Goal: Task Accomplishment & Management: Use online tool/utility

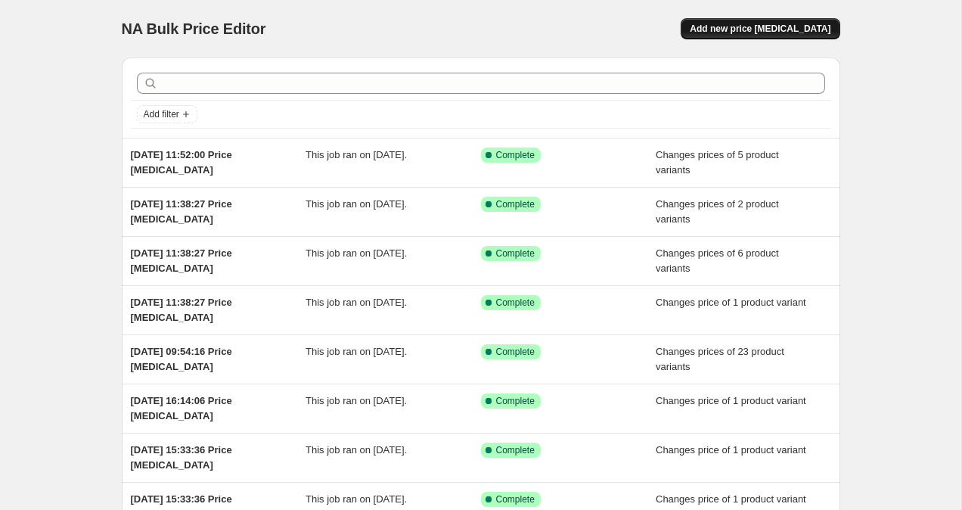
click at [759, 25] on span "Add new price [MEDICAL_DATA]" at bounding box center [760, 29] width 141 height 12
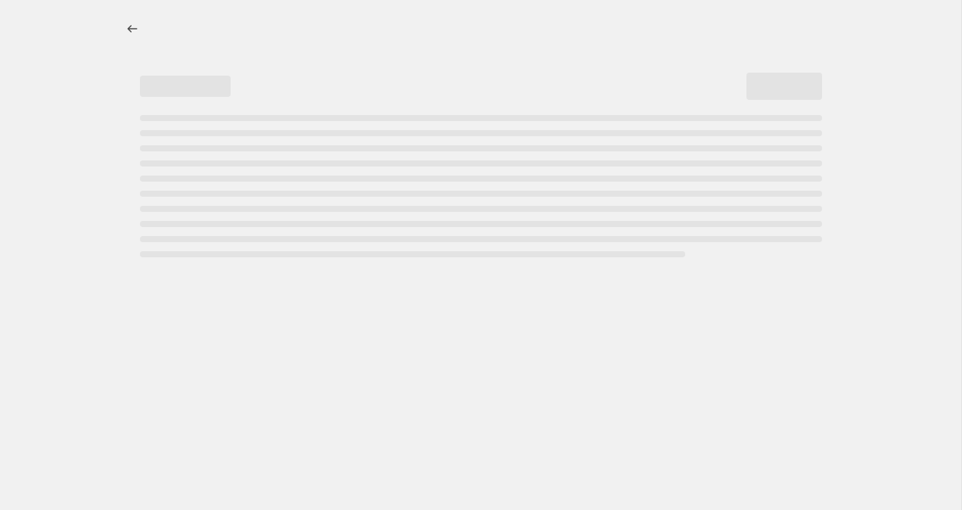
select select "percentage"
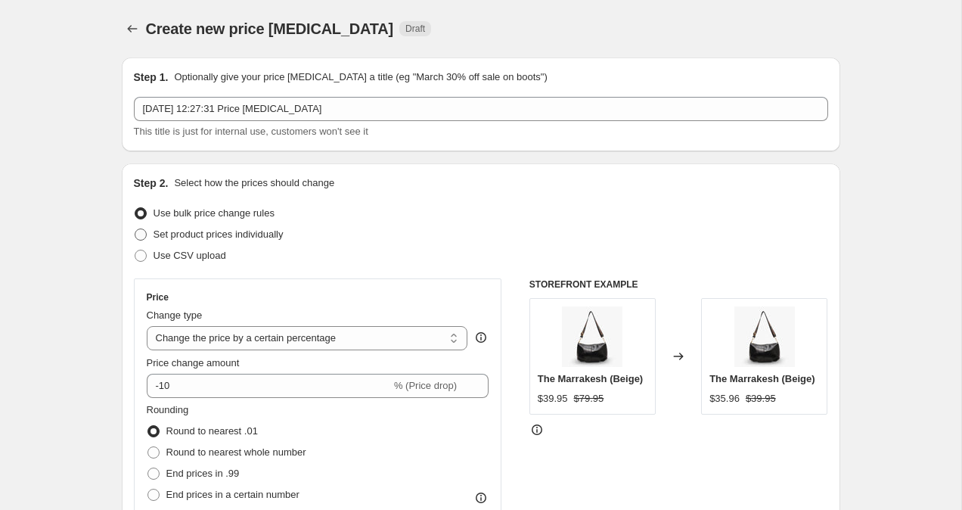
click at [141, 234] on span at bounding box center [141, 234] width 12 height 12
click at [135, 229] on input "Set product prices individually" at bounding box center [135, 228] width 1 height 1
radio input "true"
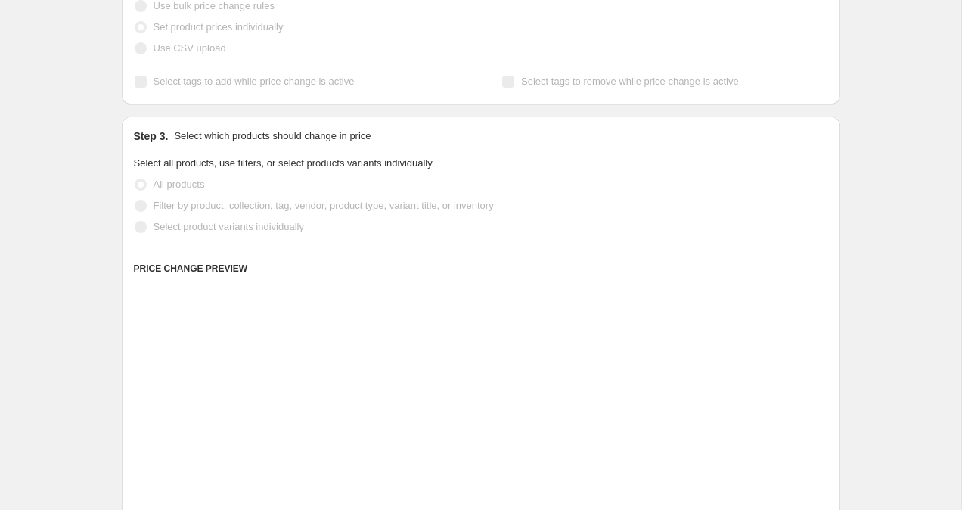
scroll to position [304, 0]
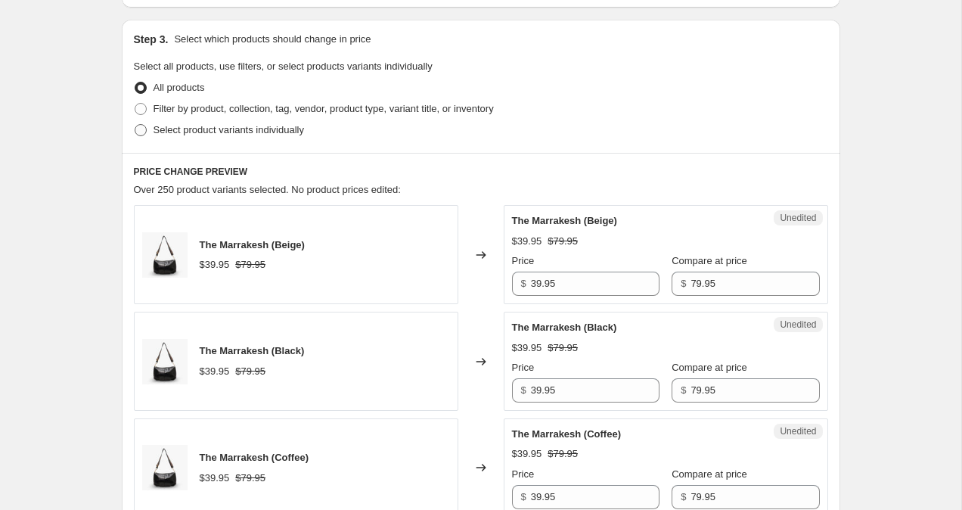
click at [135, 129] on span at bounding box center [141, 130] width 12 height 12
click at [135, 125] on input "Select product variants individually" at bounding box center [135, 124] width 1 height 1
radio input "true"
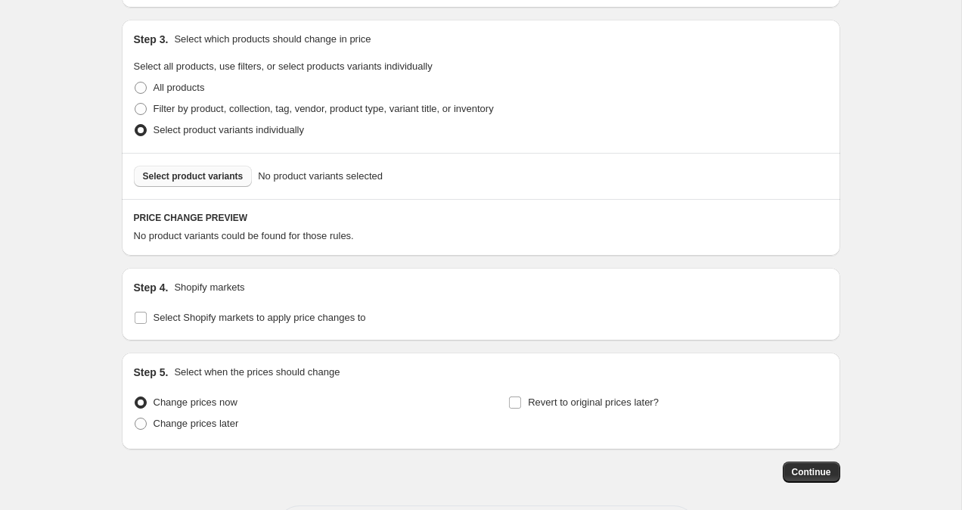
click at [211, 178] on span "Select product variants" at bounding box center [193, 176] width 101 height 12
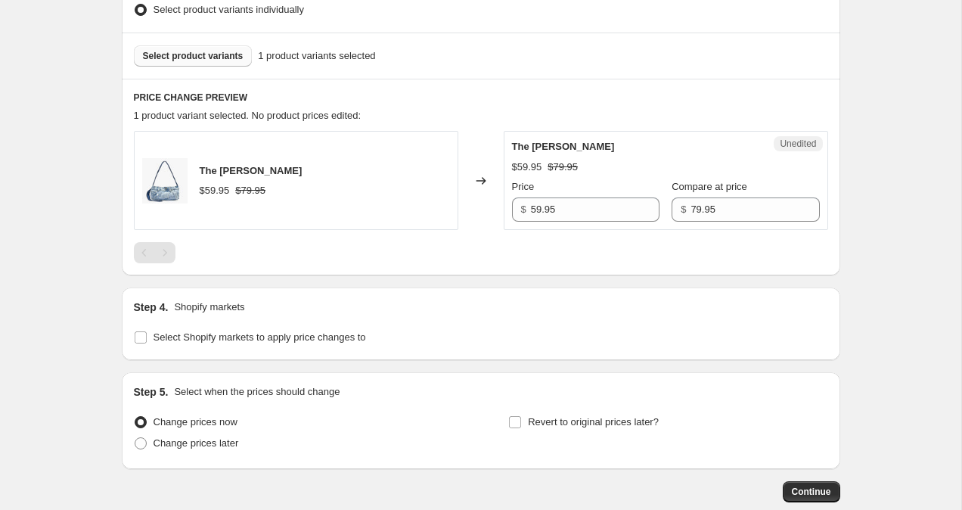
scroll to position [468, 0]
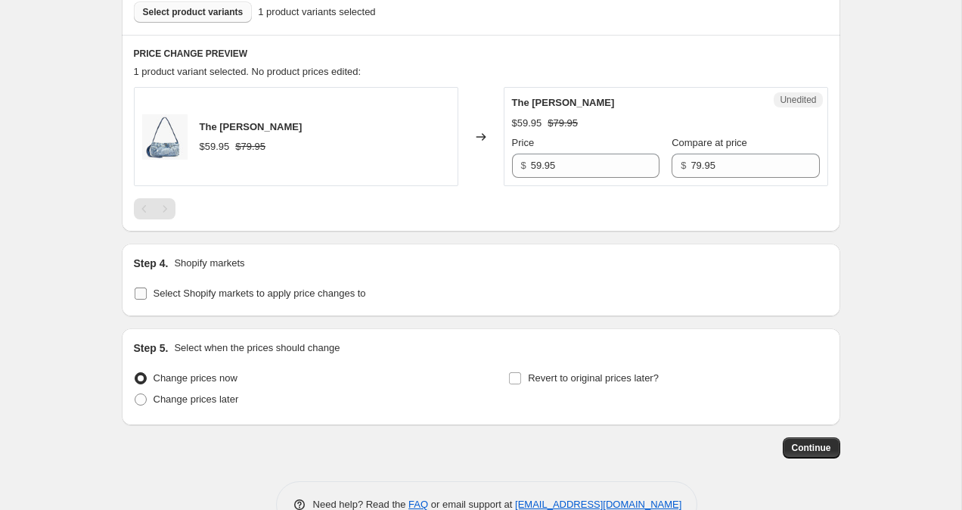
click at [134, 294] on span at bounding box center [141, 294] width 14 height 14
click at [135, 294] on input "Select Shopify markets to apply price changes to" at bounding box center [141, 293] width 12 height 12
checkbox input "true"
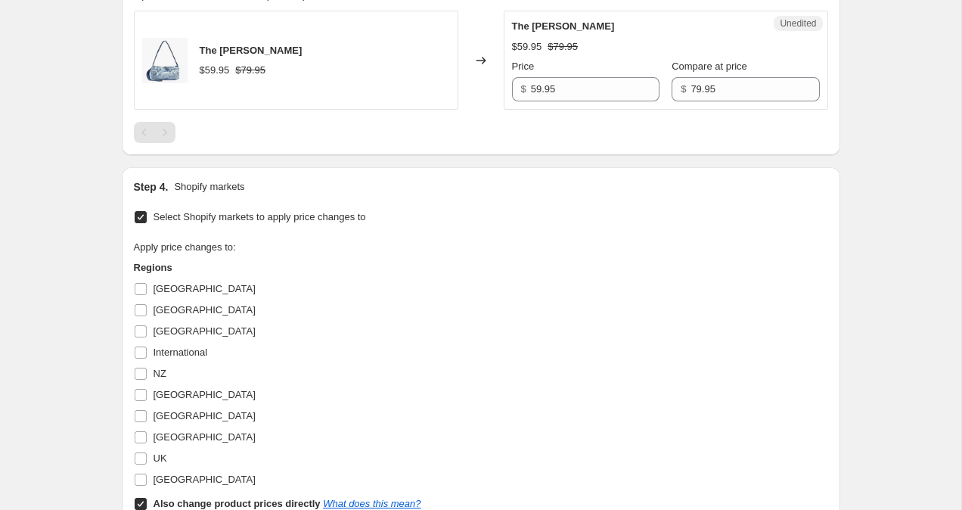
scroll to position [564, 0]
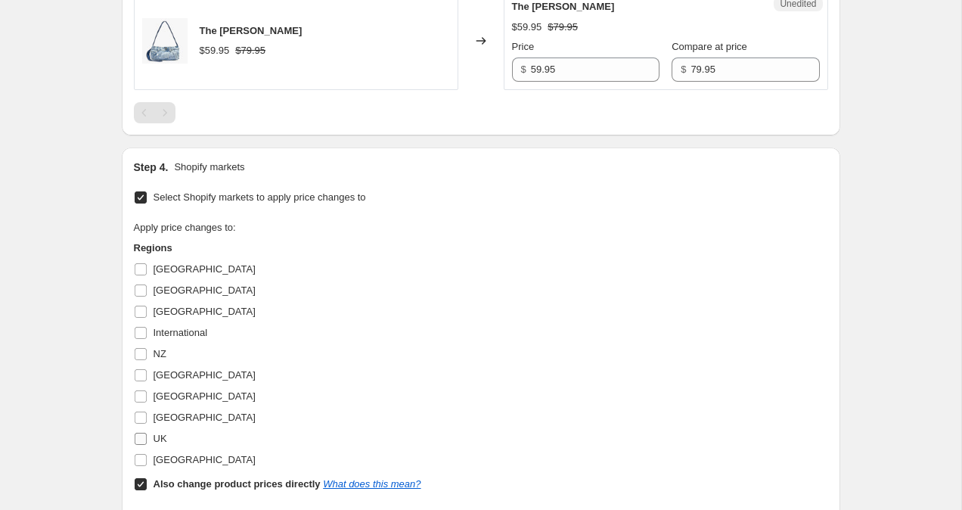
click at [139, 438] on input "UK" at bounding box center [141, 439] width 12 height 12
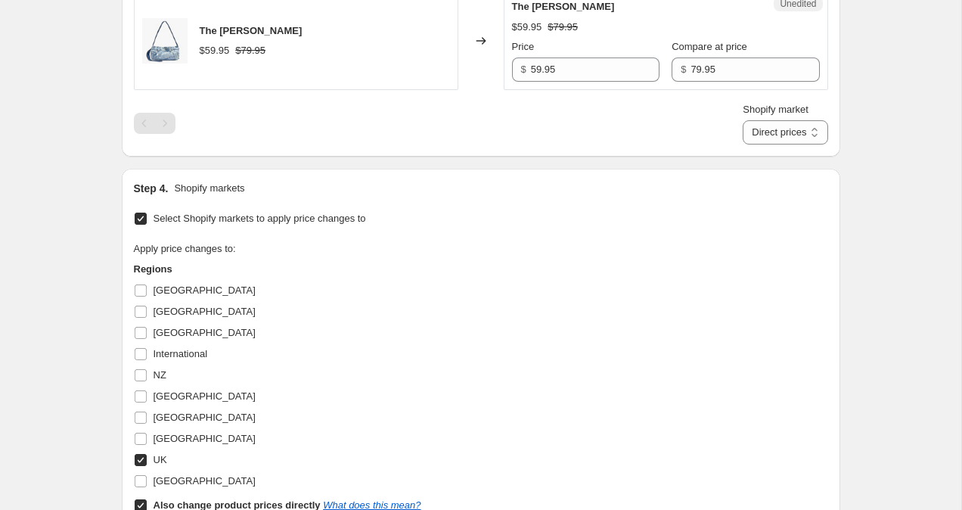
click at [139, 458] on input "UK" at bounding box center [141, 460] width 12 height 12
checkbox input "false"
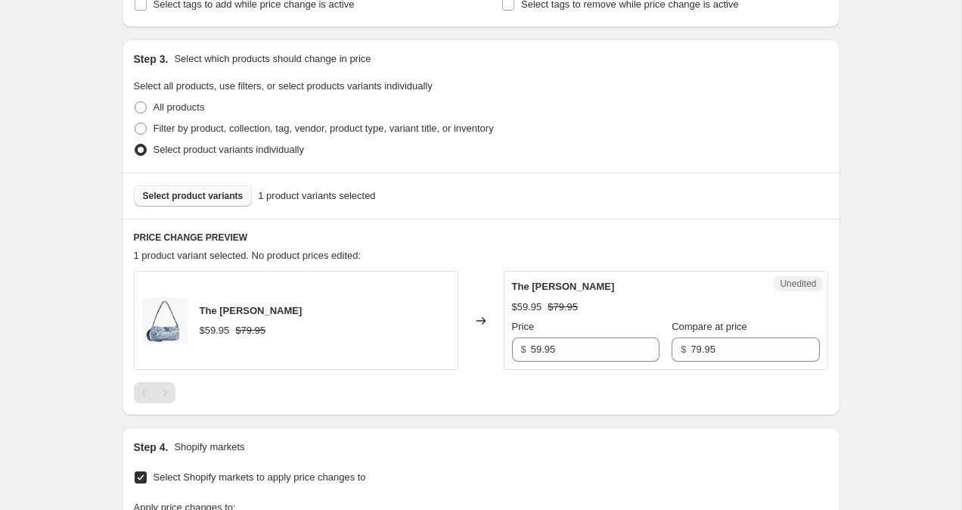
scroll to position [281, 0]
